Goal: Task Accomplishment & Management: Use online tool/utility

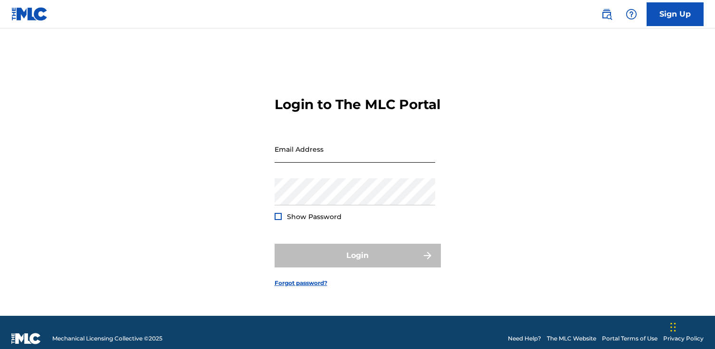
type input "[PERSON_NAME][EMAIL_ADDRESS][DOMAIN_NAME]"
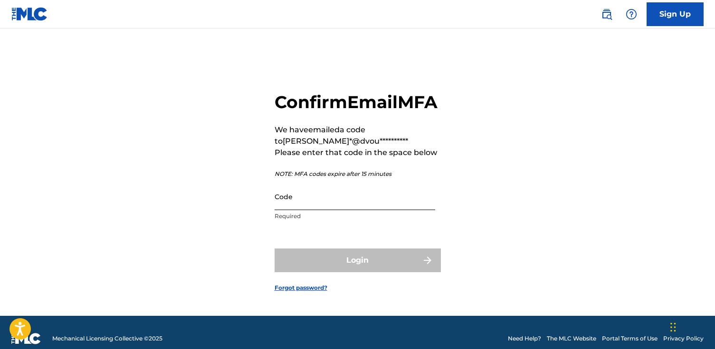
click at [311, 207] on input "Code" at bounding box center [354, 196] width 161 height 27
paste input "839946"
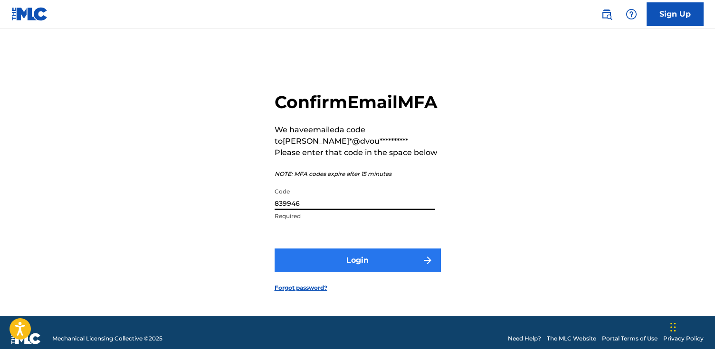
type input "839946"
click at [309, 269] on button "Login" at bounding box center [357, 261] width 166 height 24
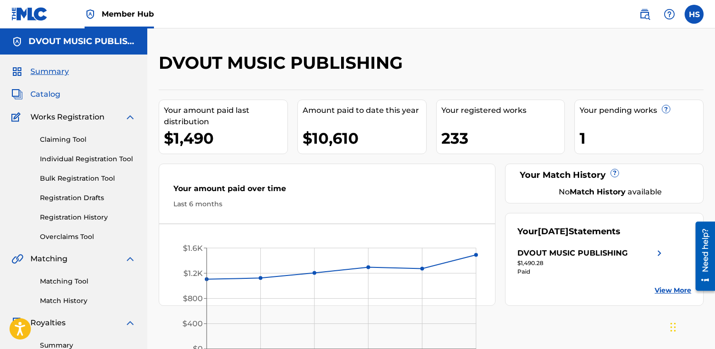
click at [55, 93] on span "Catalog" at bounding box center [45, 94] width 30 height 11
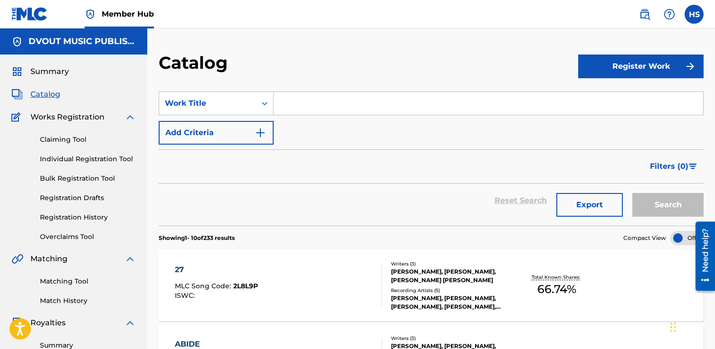
click at [322, 101] on input "Search Form" at bounding box center [488, 103] width 429 height 23
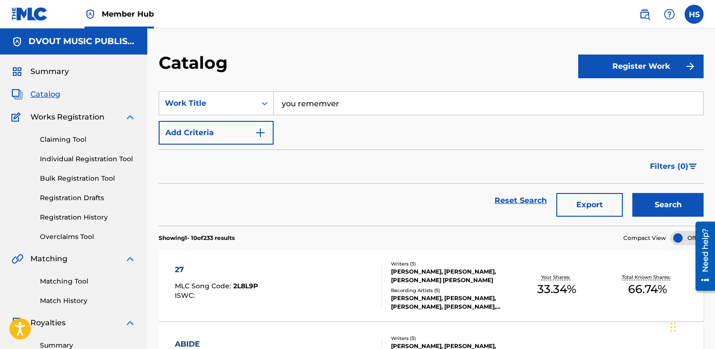
click at [632, 193] on button "Search" at bounding box center [667, 205] width 71 height 24
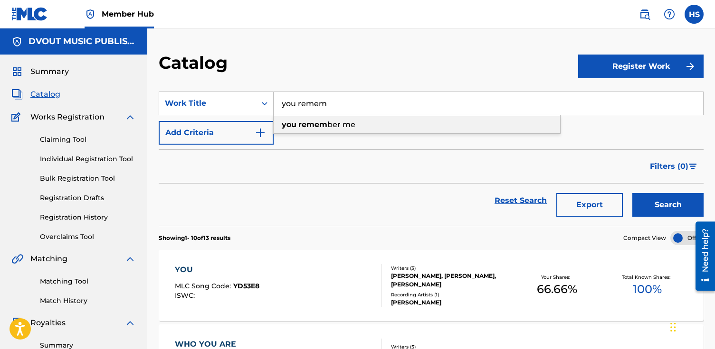
click at [343, 123] on span "ber me" at bounding box center [341, 124] width 28 height 9
type input "you remember me"
click at [632, 193] on button "Search" at bounding box center [667, 205] width 71 height 24
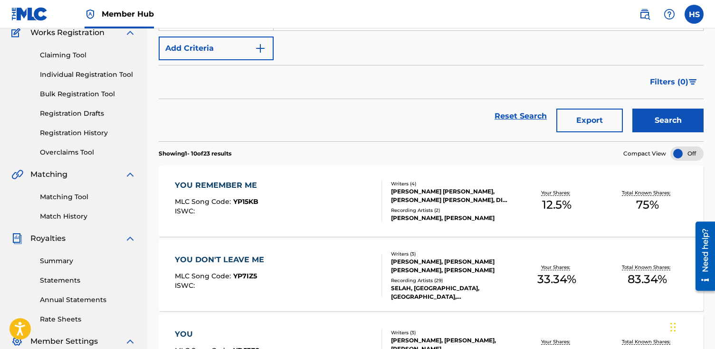
scroll to position [135, 0]
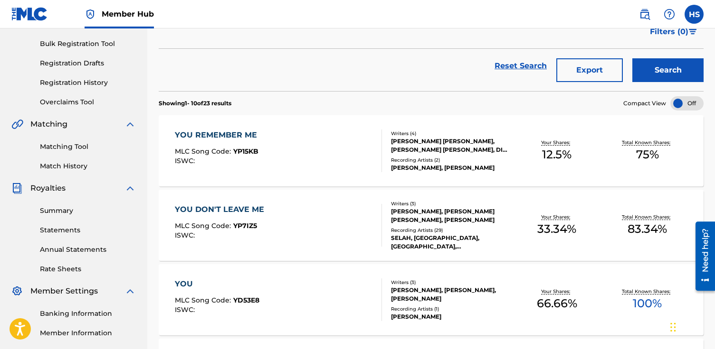
click at [227, 139] on div "YOU REMEMBER ME" at bounding box center [218, 135] width 87 height 11
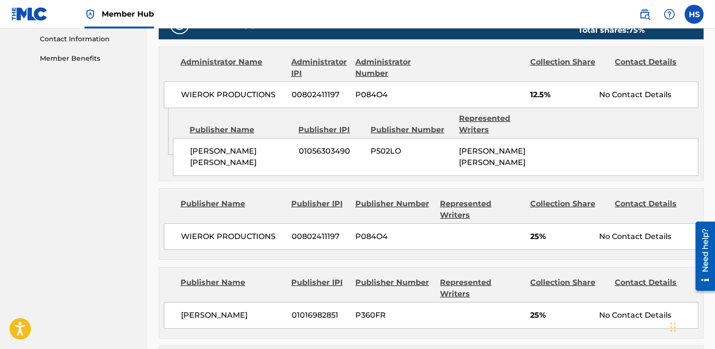
scroll to position [472, 0]
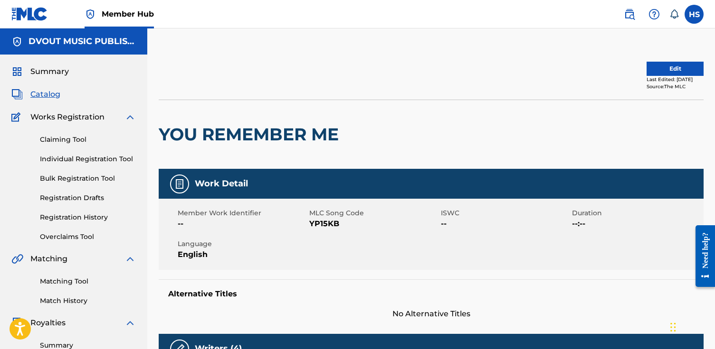
click at [46, 95] on span "Catalog" at bounding box center [45, 94] width 30 height 11
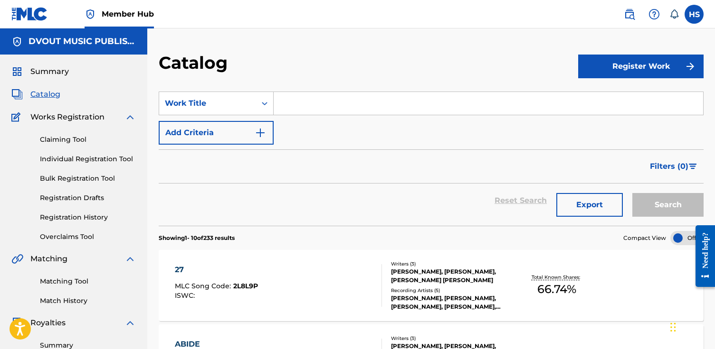
click at [350, 105] on input "Search Form" at bounding box center [488, 103] width 429 height 23
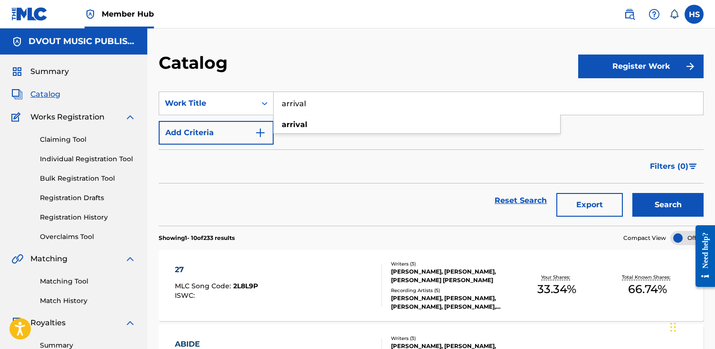
type input "arrival"
click at [632, 193] on button "Search" at bounding box center [667, 205] width 71 height 24
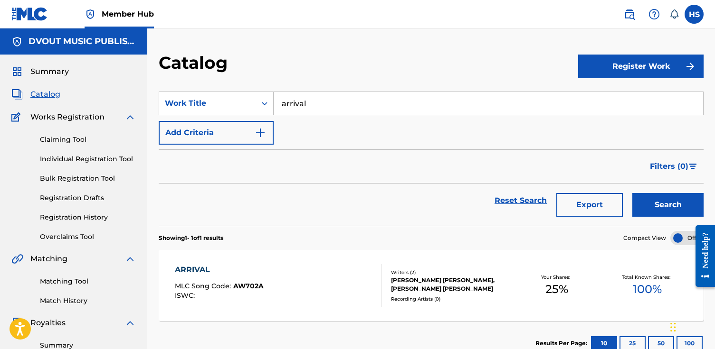
scroll to position [25, 0]
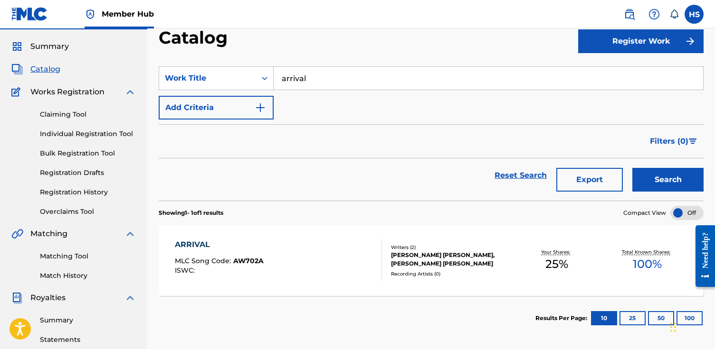
click at [198, 240] on div "ARRIVAL" at bounding box center [219, 244] width 89 height 11
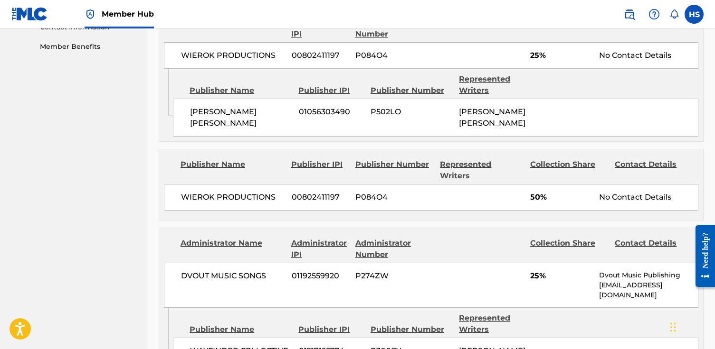
scroll to position [481, 0]
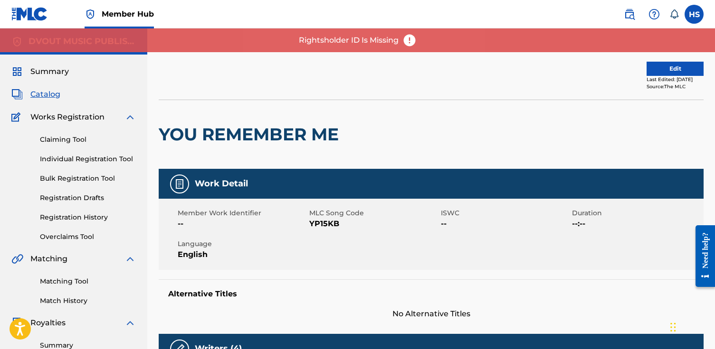
click at [50, 95] on span "Catalog" at bounding box center [45, 94] width 30 height 11
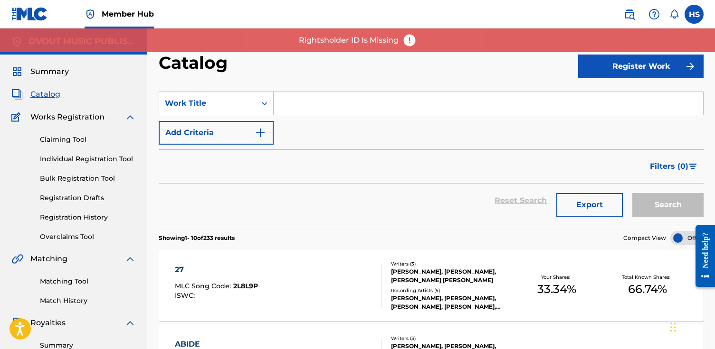
click at [311, 113] on input "Search Form" at bounding box center [488, 103] width 429 height 23
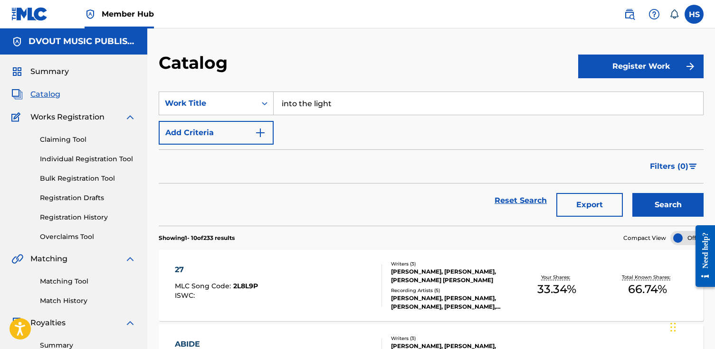
type input "into the light"
click at [632, 193] on button "Search" at bounding box center [667, 205] width 71 height 24
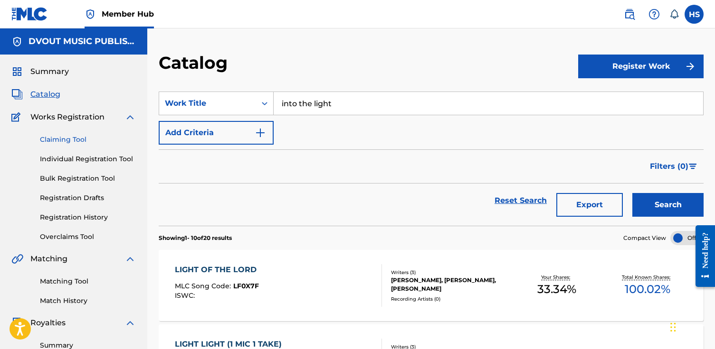
click at [75, 143] on link "Claiming Tool" at bounding box center [88, 140] width 96 height 10
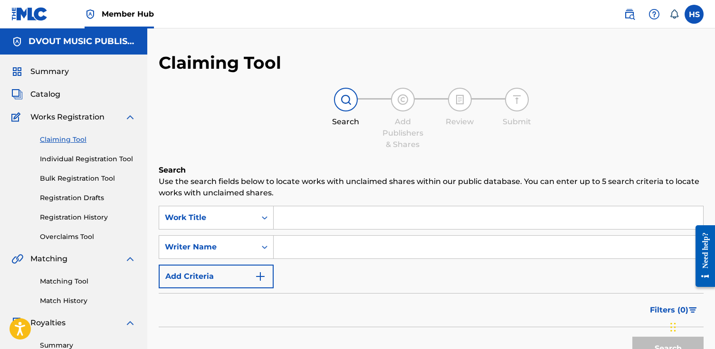
click at [303, 215] on input "Search Form" at bounding box center [488, 218] width 429 height 23
type input "u"
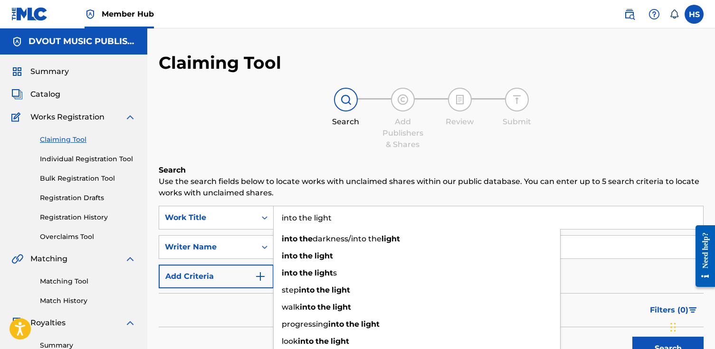
type input "into the light"
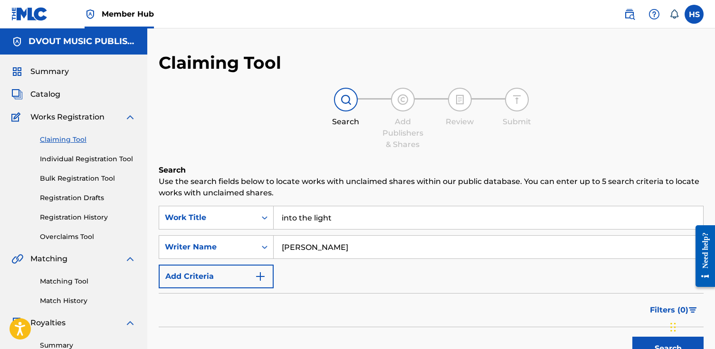
type input "[PERSON_NAME]"
click at [632, 337] on button "Search" at bounding box center [667, 349] width 71 height 24
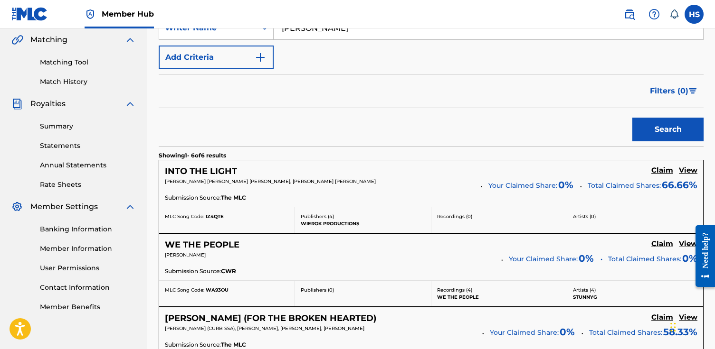
scroll to position [224, 0]
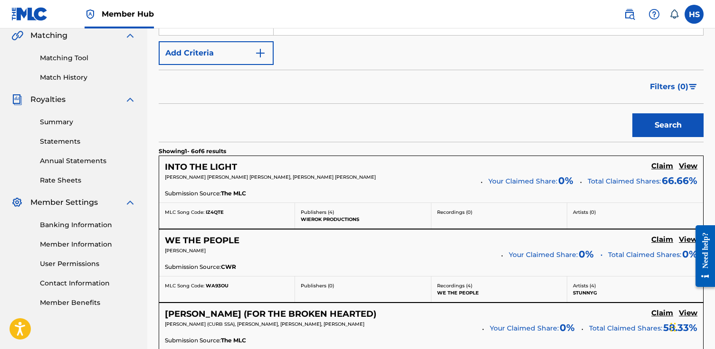
click at [200, 159] on div "INTO THE LIGHT Claim View [PERSON_NAME] [PERSON_NAME] [PERSON_NAME], [PERSON_NA…" at bounding box center [431, 179] width 544 height 47
click at [203, 161] on div "INTO THE LIGHT Claim View [PERSON_NAME] [PERSON_NAME] [PERSON_NAME], [PERSON_NA…" at bounding box center [431, 179] width 544 height 47
click at [683, 164] on h5 "View" at bounding box center [688, 166] width 19 height 9
